Goal: Task Accomplishment & Management: Use online tool/utility

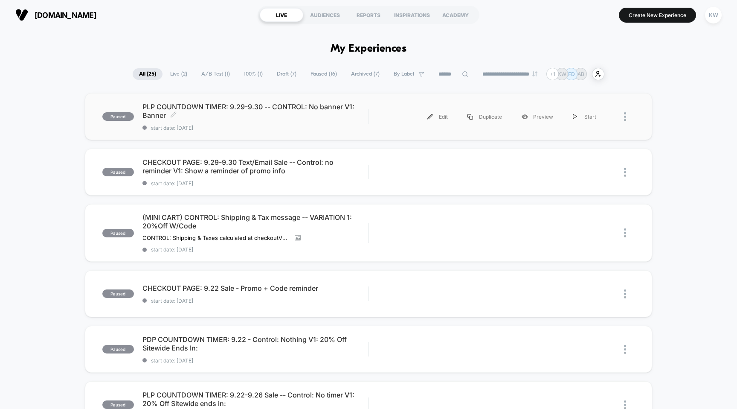
click at [310, 113] on span "PLP COUNTDOWN TIMER: 9.29-9.30 -- CONTROL: No banner V1: Banner Click to edit e…" at bounding box center [255, 110] width 226 height 17
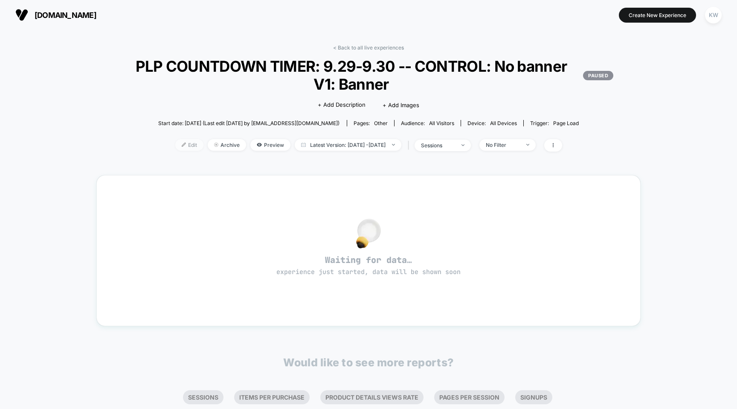
click at [182, 147] on span "Edit" at bounding box center [189, 145] width 28 height 12
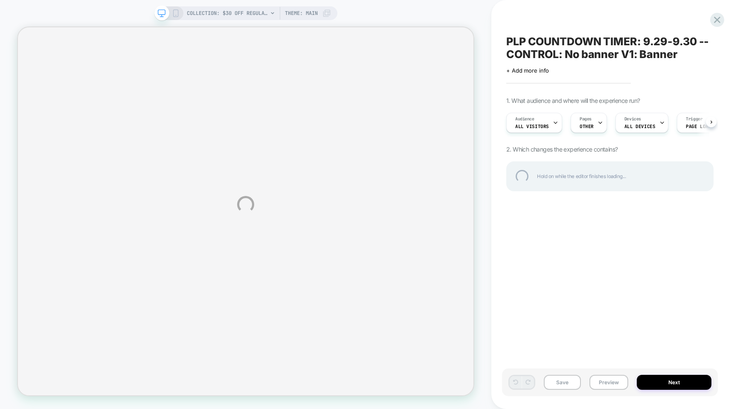
click at [681, 379] on div "COLLECTION: $30 Off Regular-Priced Purchase (Category) COLLECTION: $30 Off Regu…" at bounding box center [368, 204] width 737 height 409
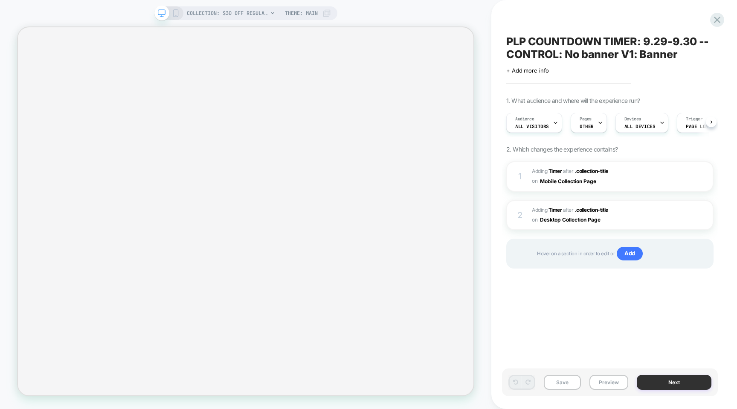
scroll to position [0, 0]
click at [670, 384] on button "Next" at bounding box center [674, 381] width 75 height 15
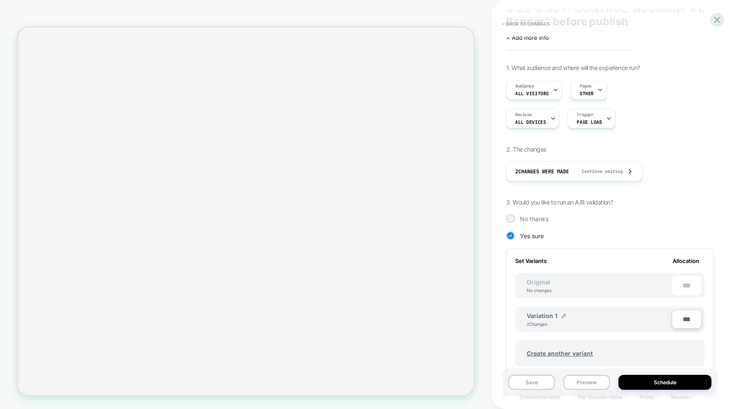
scroll to position [0, 0]
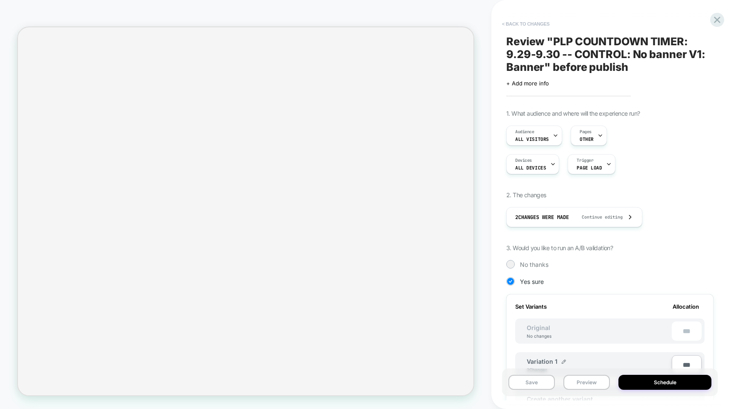
click at [546, 26] on button "< Back to changes" at bounding box center [526, 24] width 56 height 14
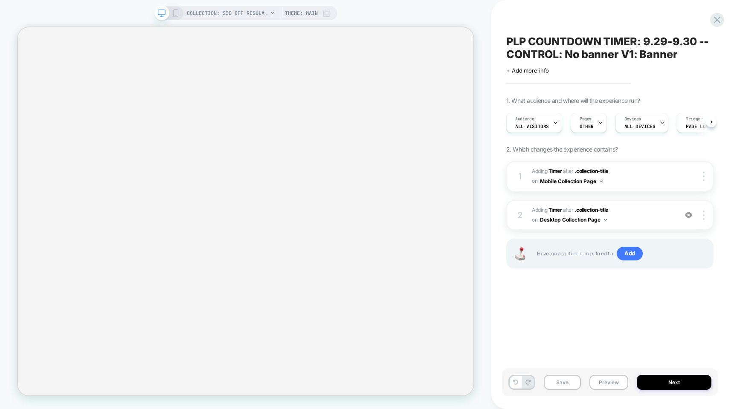
scroll to position [0, 0]
click at [661, 381] on button "Next" at bounding box center [674, 381] width 75 height 15
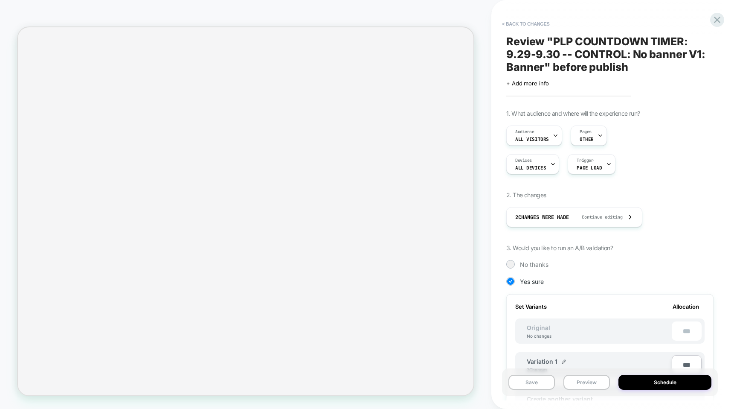
scroll to position [0, 1]
click at [661, 381] on button "Schedule" at bounding box center [664, 381] width 93 height 15
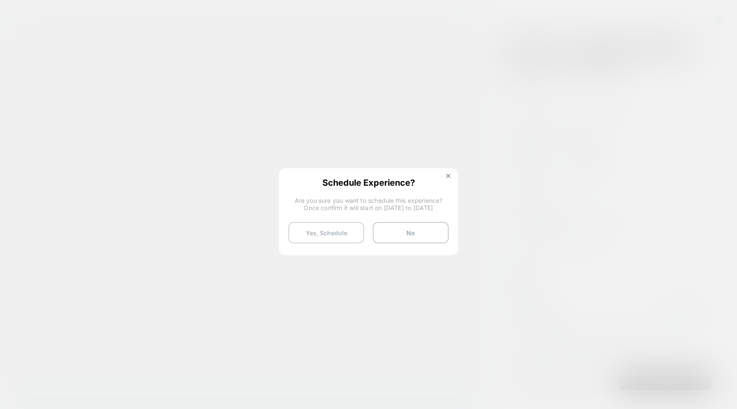
click at [349, 233] on button "Yes, Schedule" at bounding box center [326, 232] width 76 height 21
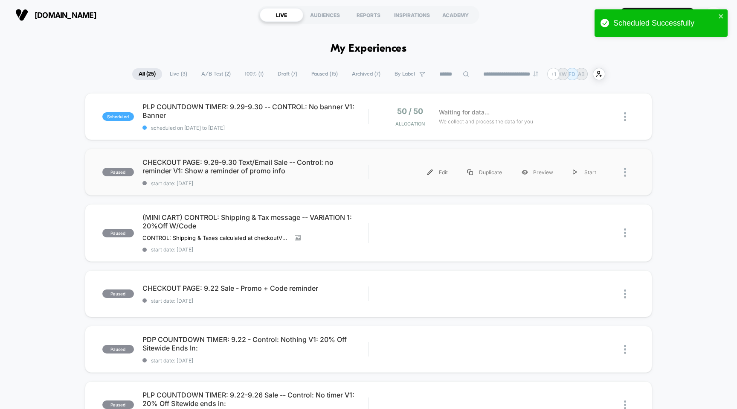
click at [362, 190] on div "paused CHECKOUT PAGE: 9.29-9.30 Text/Email Sale -- Control: no reminder V1: Sho…" at bounding box center [369, 171] width 568 height 47
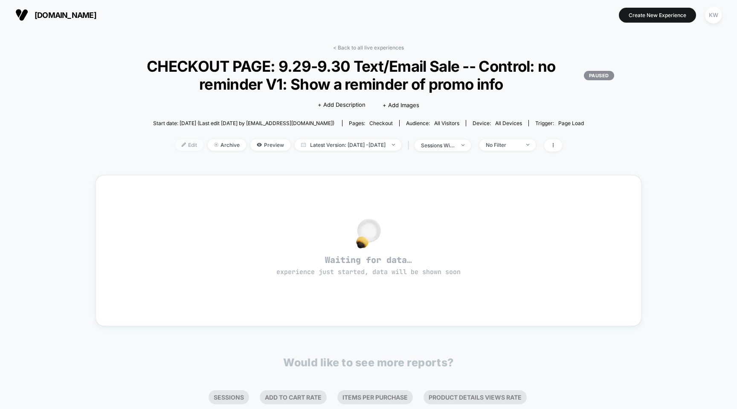
click at [176, 146] on span "Edit" at bounding box center [189, 145] width 28 height 12
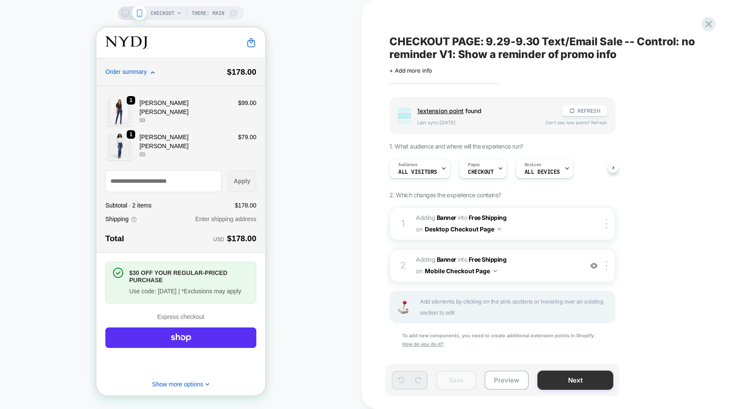
click at [568, 376] on button "Next" at bounding box center [575, 379] width 76 height 19
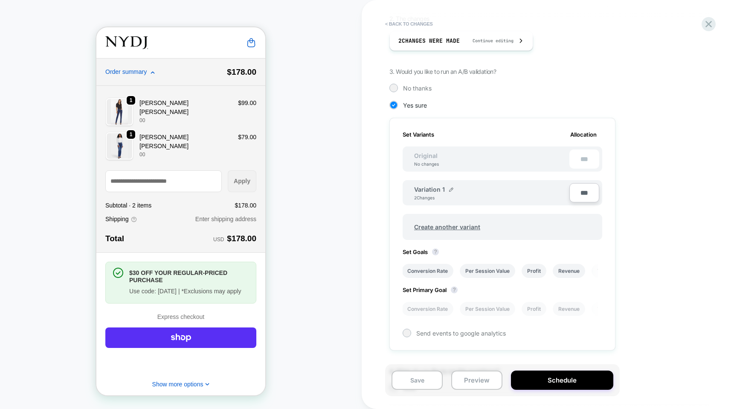
scroll to position [179, 0]
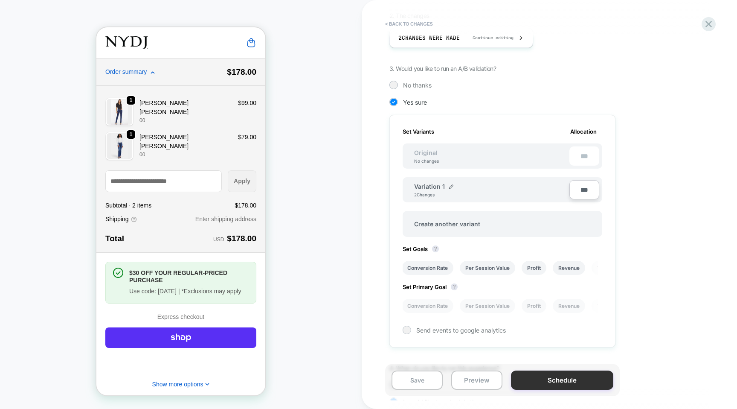
click at [560, 380] on button "Schedule" at bounding box center [562, 379] width 102 height 19
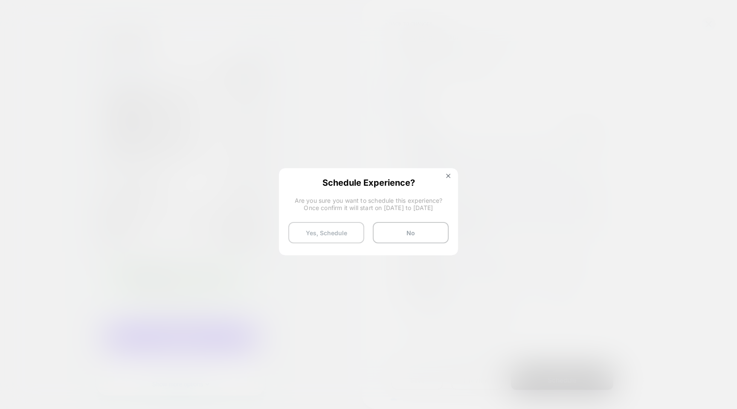
click at [342, 229] on button "Yes, Schedule" at bounding box center [326, 232] width 76 height 21
